Goal: Complete application form: Complete application form

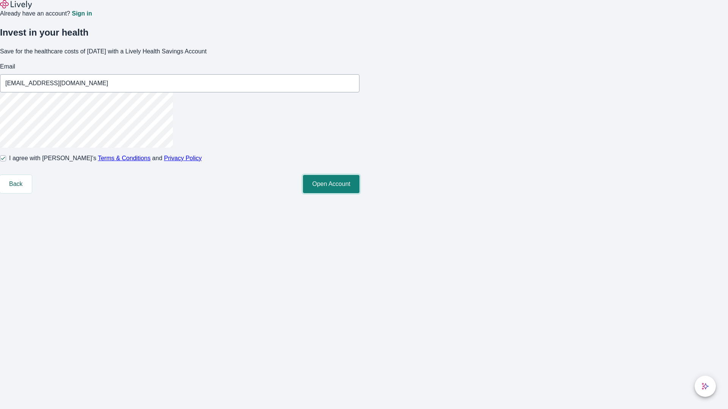
click at [359, 193] on button "Open Account" at bounding box center [331, 184] width 56 height 18
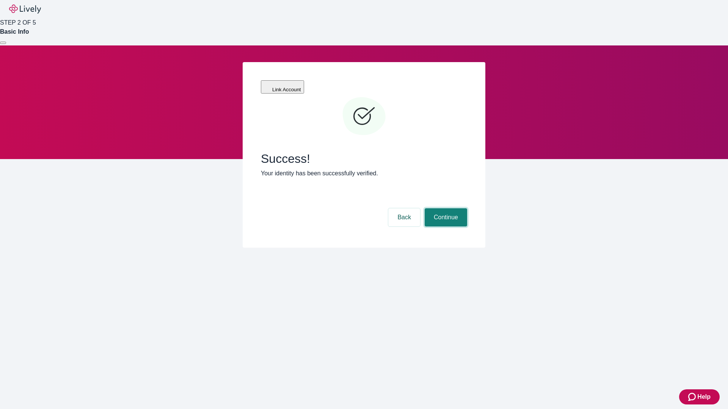
click at [445, 209] on button "Continue" at bounding box center [446, 218] width 42 height 18
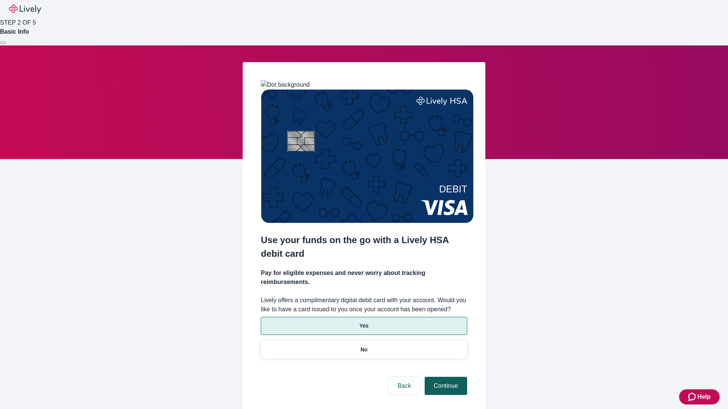
click at [364, 322] on p "Yes" at bounding box center [363, 326] width 9 height 8
click at [445, 377] on button "Continue" at bounding box center [446, 386] width 42 height 18
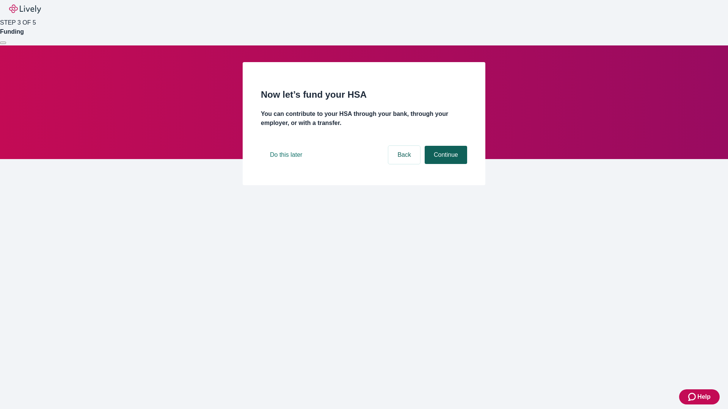
click at [445, 164] on button "Continue" at bounding box center [446, 155] width 42 height 18
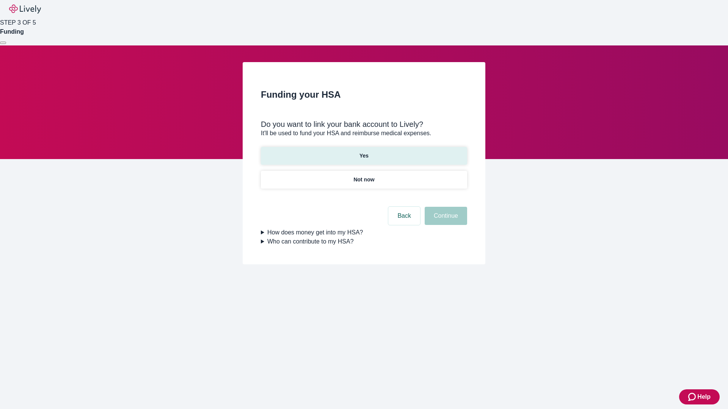
click at [364, 152] on p "Yes" at bounding box center [363, 156] width 9 height 8
click at [445, 207] on button "Continue" at bounding box center [446, 216] width 42 height 18
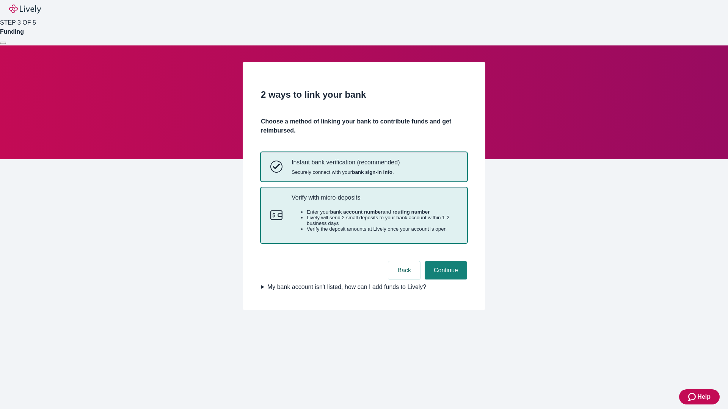
click at [374, 201] on p "Verify with micro-deposits" at bounding box center [375, 197] width 166 height 7
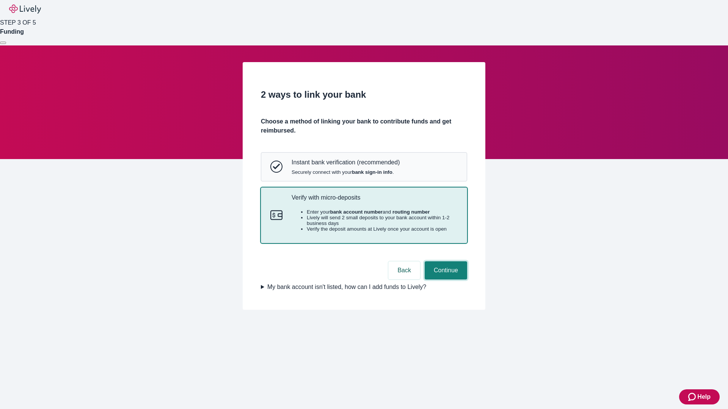
click at [445, 280] on button "Continue" at bounding box center [446, 271] width 42 height 18
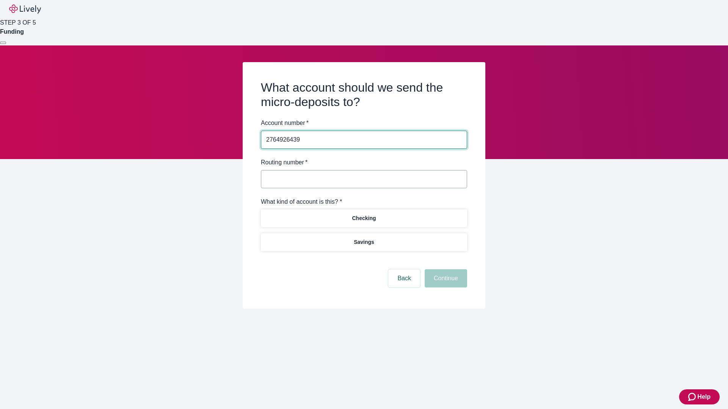
type input "2764926439"
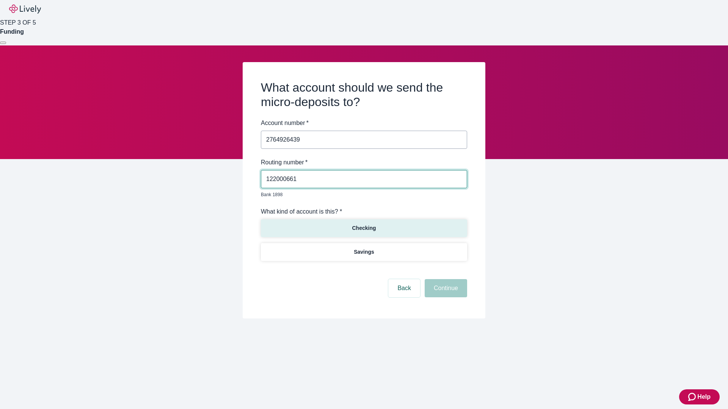
type input "122000661"
click at [364, 224] on p "Checking" at bounding box center [364, 228] width 24 height 8
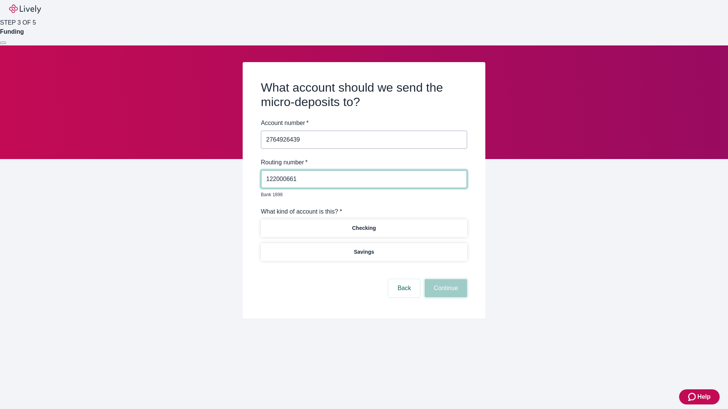
click at [445, 280] on button "Continue" at bounding box center [446, 288] width 42 height 18
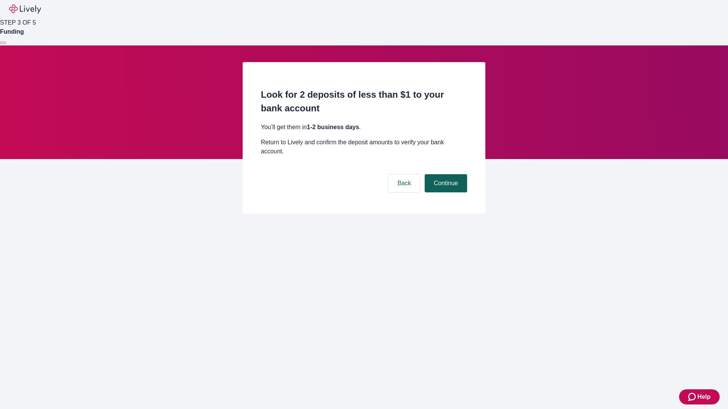
click at [445, 174] on button "Continue" at bounding box center [446, 183] width 42 height 18
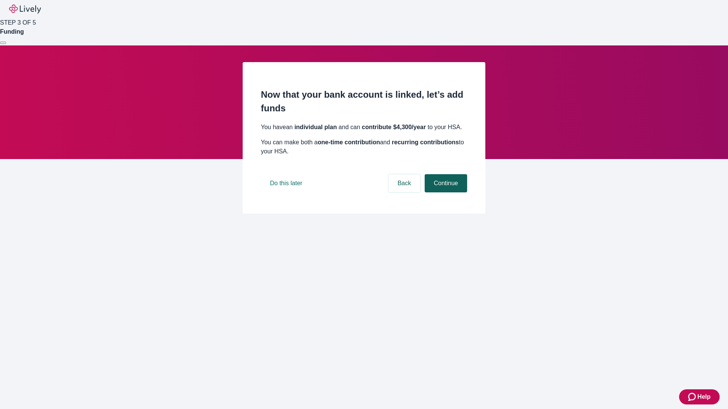
click at [445, 193] on button "Continue" at bounding box center [446, 183] width 42 height 18
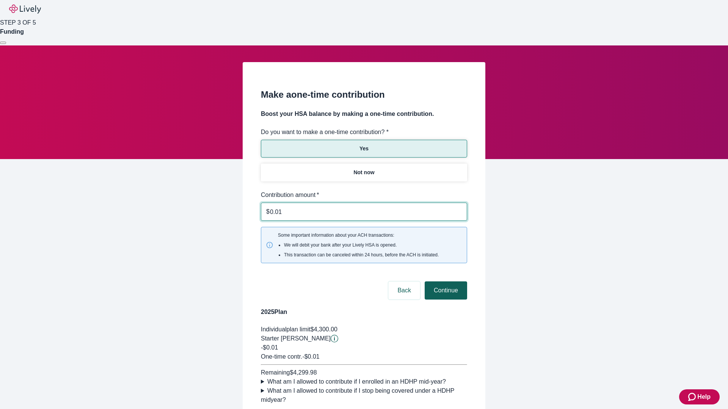
type input "0.01"
click at [445, 282] on button "Continue" at bounding box center [446, 291] width 42 height 18
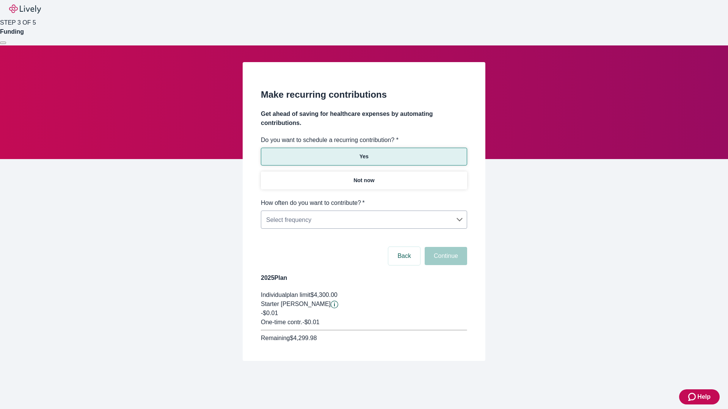
click at [364, 199] on body "Help STEP 3 OF 5 Funding Make recurring contributions Get ahead of saving for h…" at bounding box center [364, 199] width 728 height 398
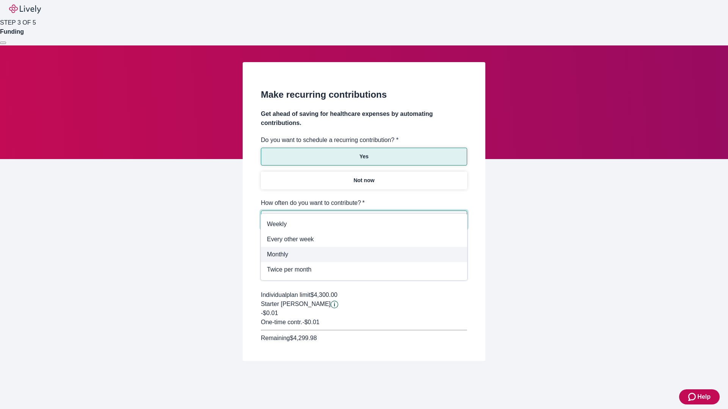
click at [364, 254] on span "Monthly" at bounding box center [364, 254] width 194 height 9
type input "Monthly"
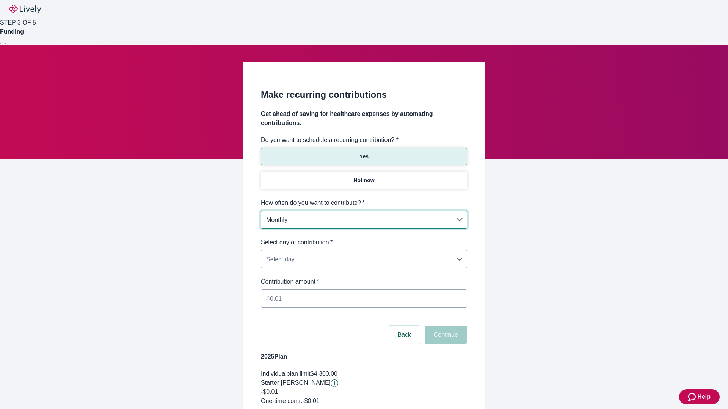
click at [364, 238] on body "Help STEP 3 OF 5 Funding Make recurring contributions Get ahead of saving for h…" at bounding box center [364, 238] width 728 height 477
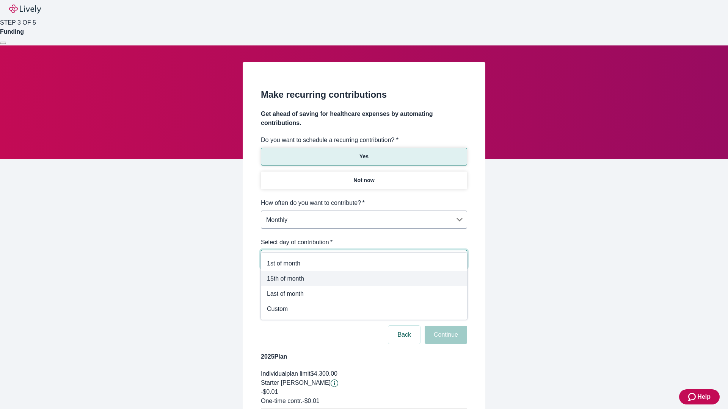
click at [364, 279] on span "15th of month" at bounding box center [364, 278] width 194 height 9
type input "Monthly15th"
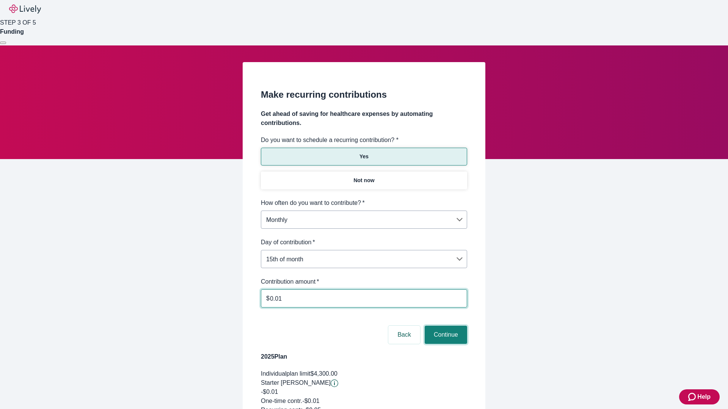
click at [445, 326] on button "Continue" at bounding box center [446, 335] width 42 height 18
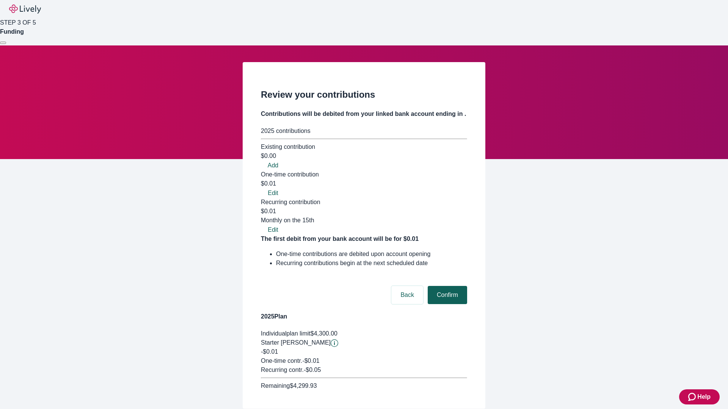
click at [446, 286] on button "Confirm" at bounding box center [447, 295] width 39 height 18
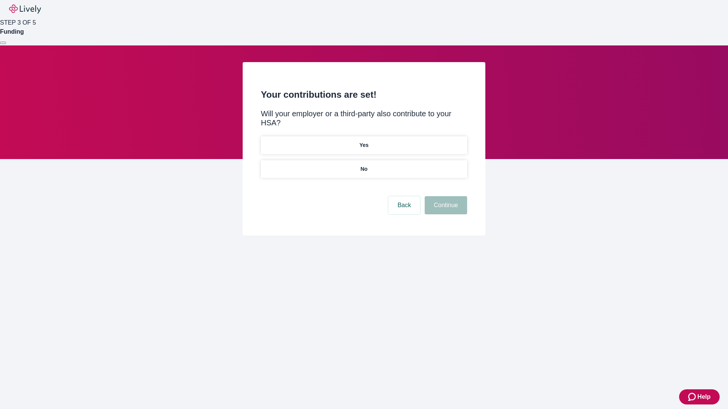
click at [364, 141] on p "Yes" at bounding box center [363, 145] width 9 height 8
click at [445, 196] on button "Continue" at bounding box center [446, 205] width 42 height 18
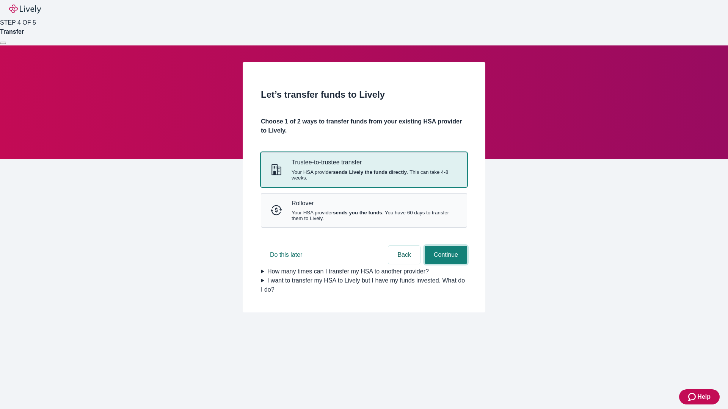
click at [445, 264] on button "Continue" at bounding box center [446, 255] width 42 height 18
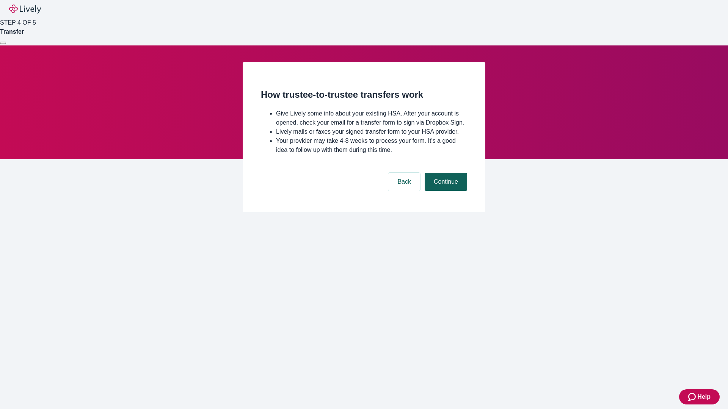
click at [445, 191] on button "Continue" at bounding box center [446, 182] width 42 height 18
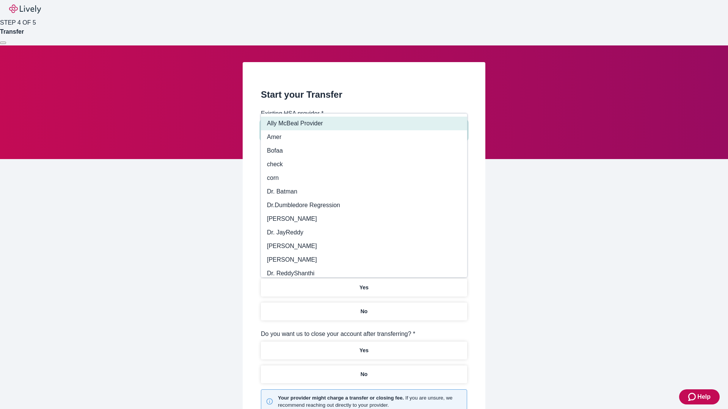
type input "Other"
type input "Health Equity"
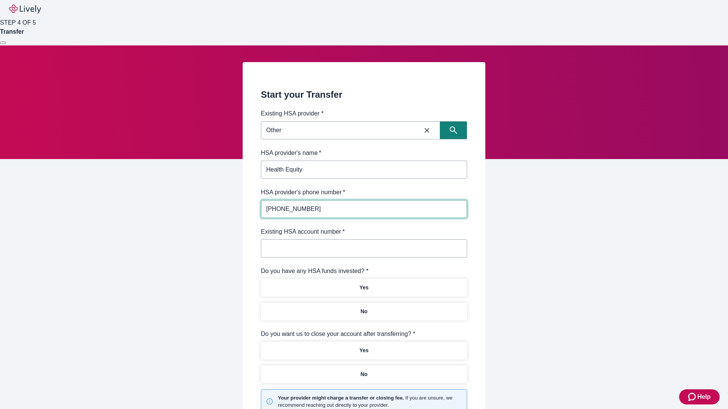
type input "[PHONE_NUMBER]"
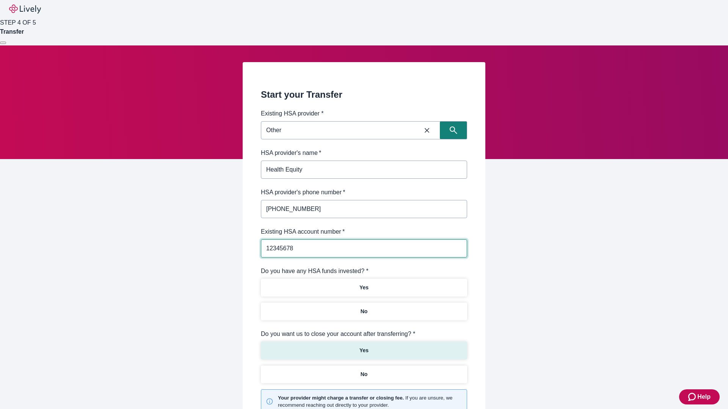
type input "12345678"
click at [364, 308] on p "No" at bounding box center [364, 312] width 7 height 8
click at [364, 347] on p "Yes" at bounding box center [363, 351] width 9 height 8
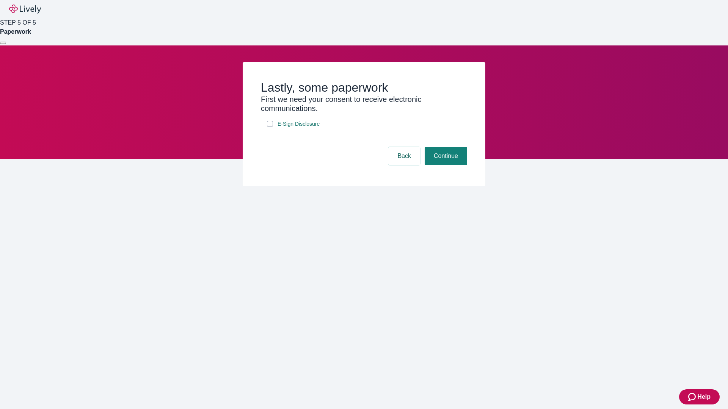
click at [270, 127] on input "E-Sign Disclosure" at bounding box center [270, 124] width 6 height 6
checkbox input "true"
click at [445, 165] on button "Continue" at bounding box center [446, 156] width 42 height 18
